Goal: Entertainment & Leisure: Consume media (video, audio)

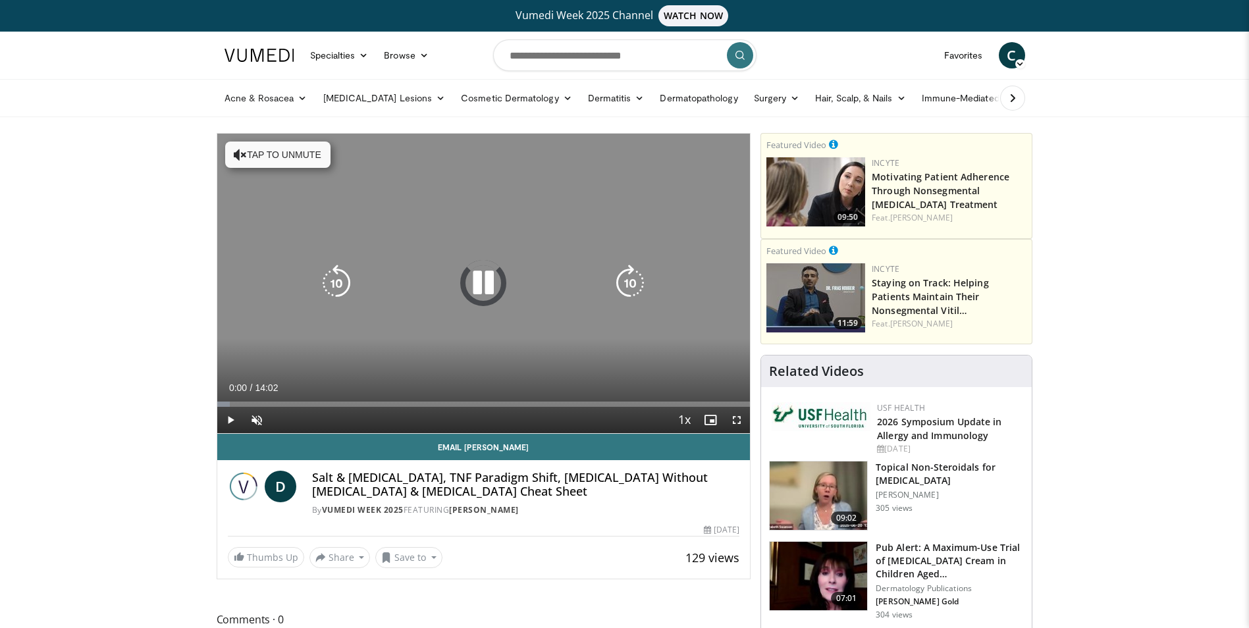
click at [278, 159] on button "Tap to unmute" at bounding box center [277, 155] width 105 height 26
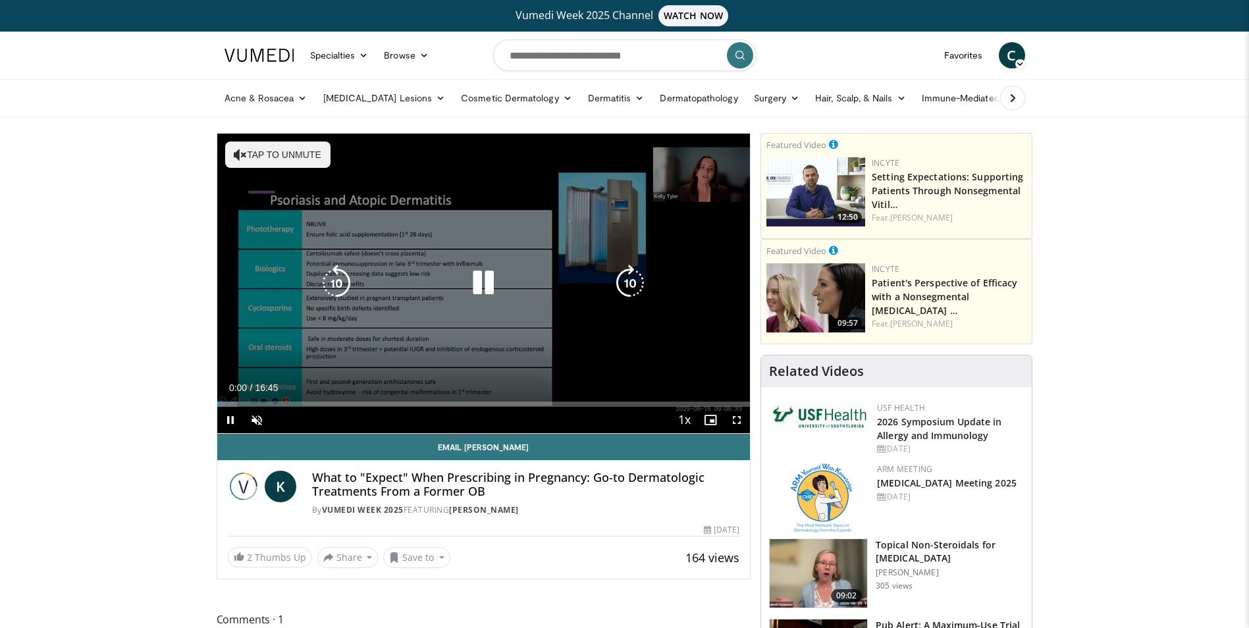
click at [266, 148] on button "Tap to unmute" at bounding box center [277, 155] width 105 height 26
click at [489, 278] on icon "Video Player" at bounding box center [483, 283] width 37 height 37
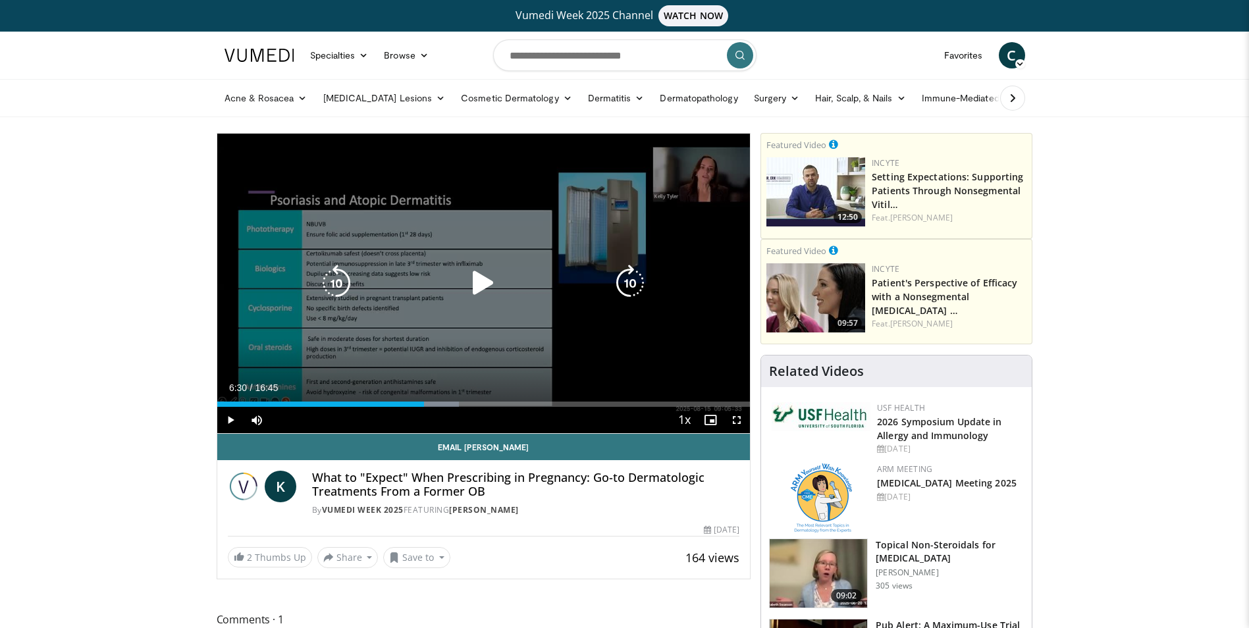
drag, startPoint x: 484, startPoint y: 282, endPoint x: 447, endPoint y: 237, distance: 58.0
click at [484, 282] on icon "Video Player" at bounding box center [483, 283] width 37 height 37
